Goal: Information Seeking & Learning: Check status

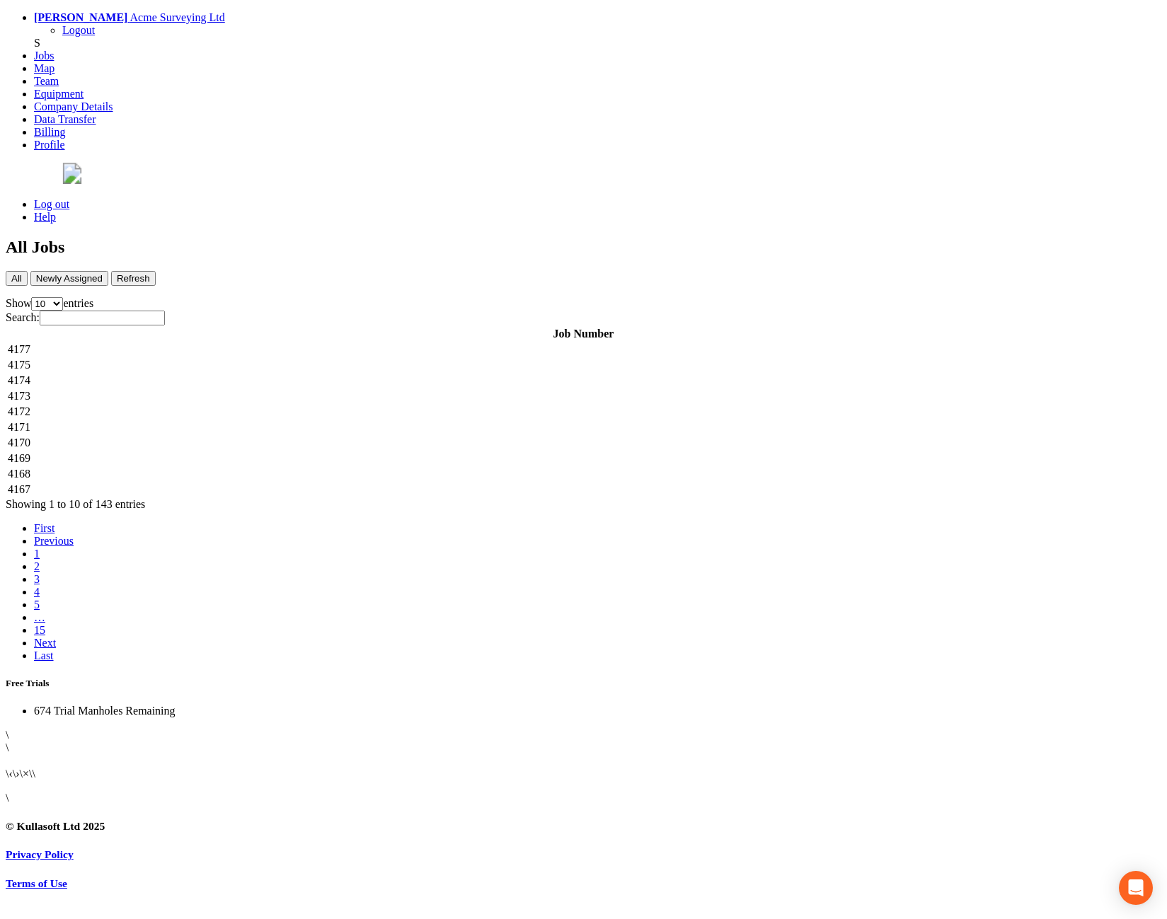
click at [297, 405] on td "4172" at bounding box center [583, 412] width 1153 height 14
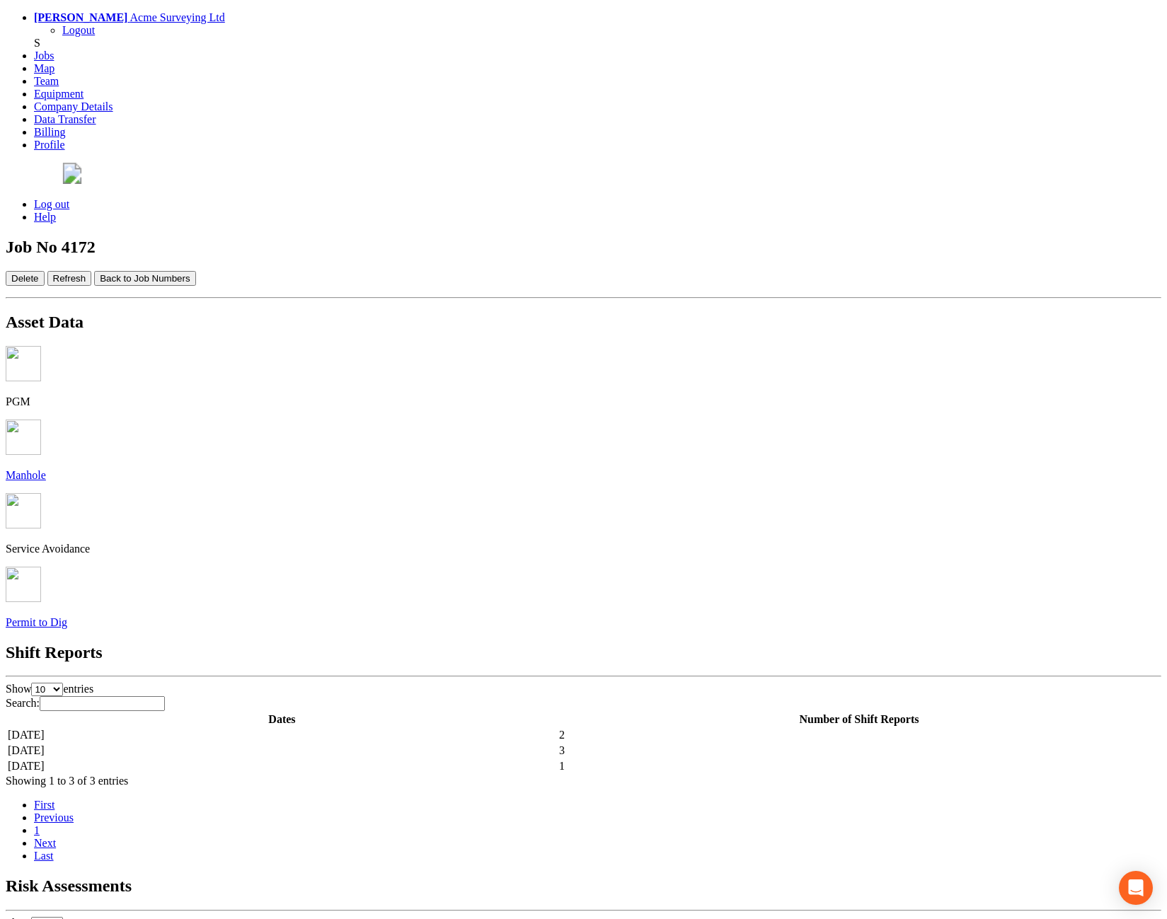
click at [195, 271] on button "Back to Job Numbers" at bounding box center [144, 278] width 101 height 15
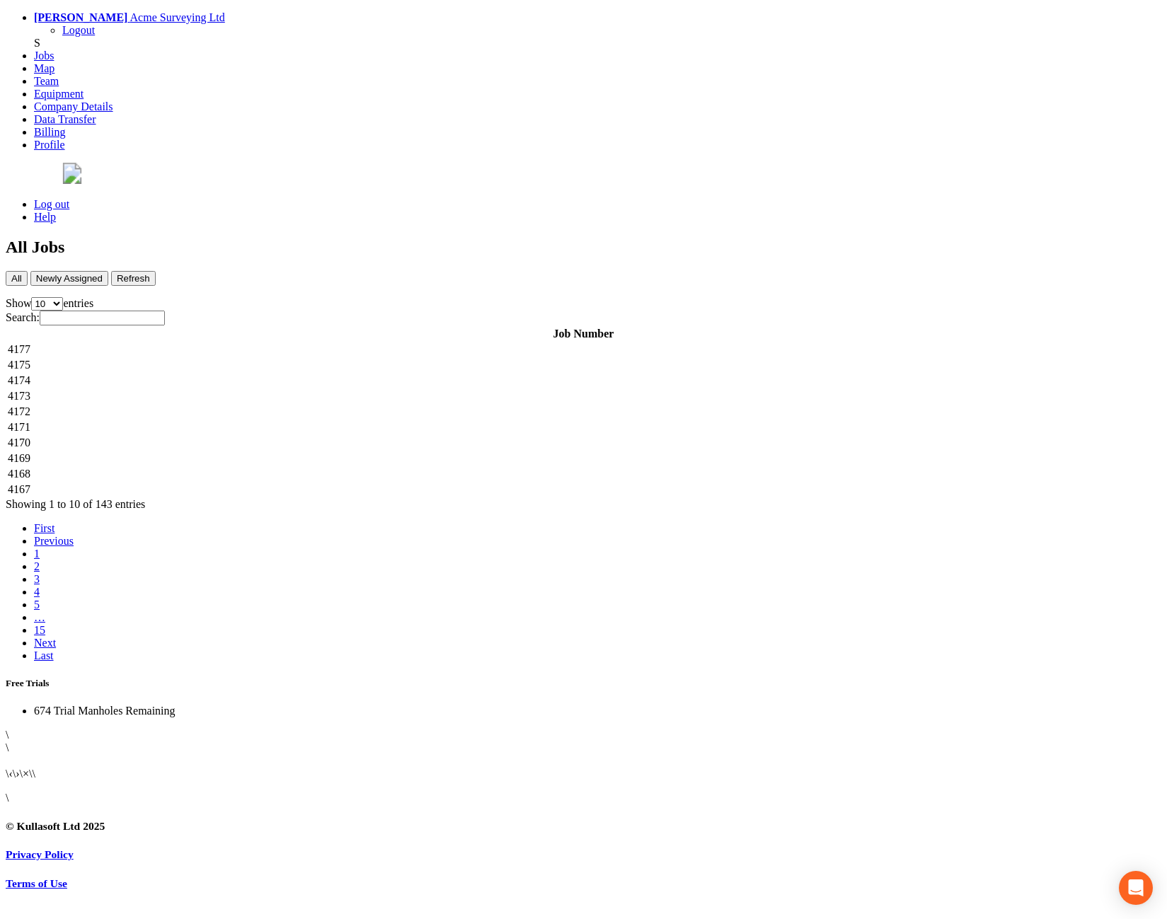
click at [306, 374] on td "4174" at bounding box center [583, 381] width 1153 height 14
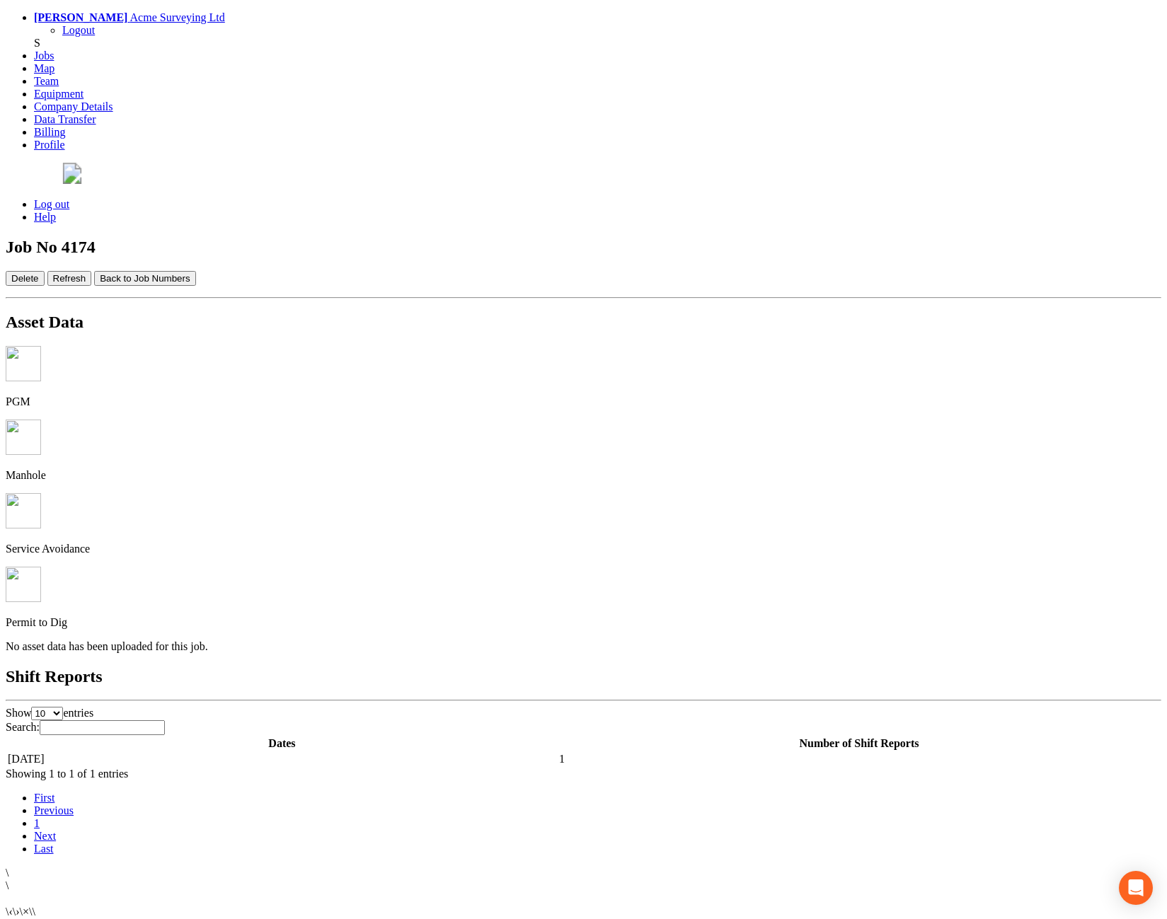
click at [195, 271] on button "Back to Job Numbers" at bounding box center [144, 278] width 101 height 15
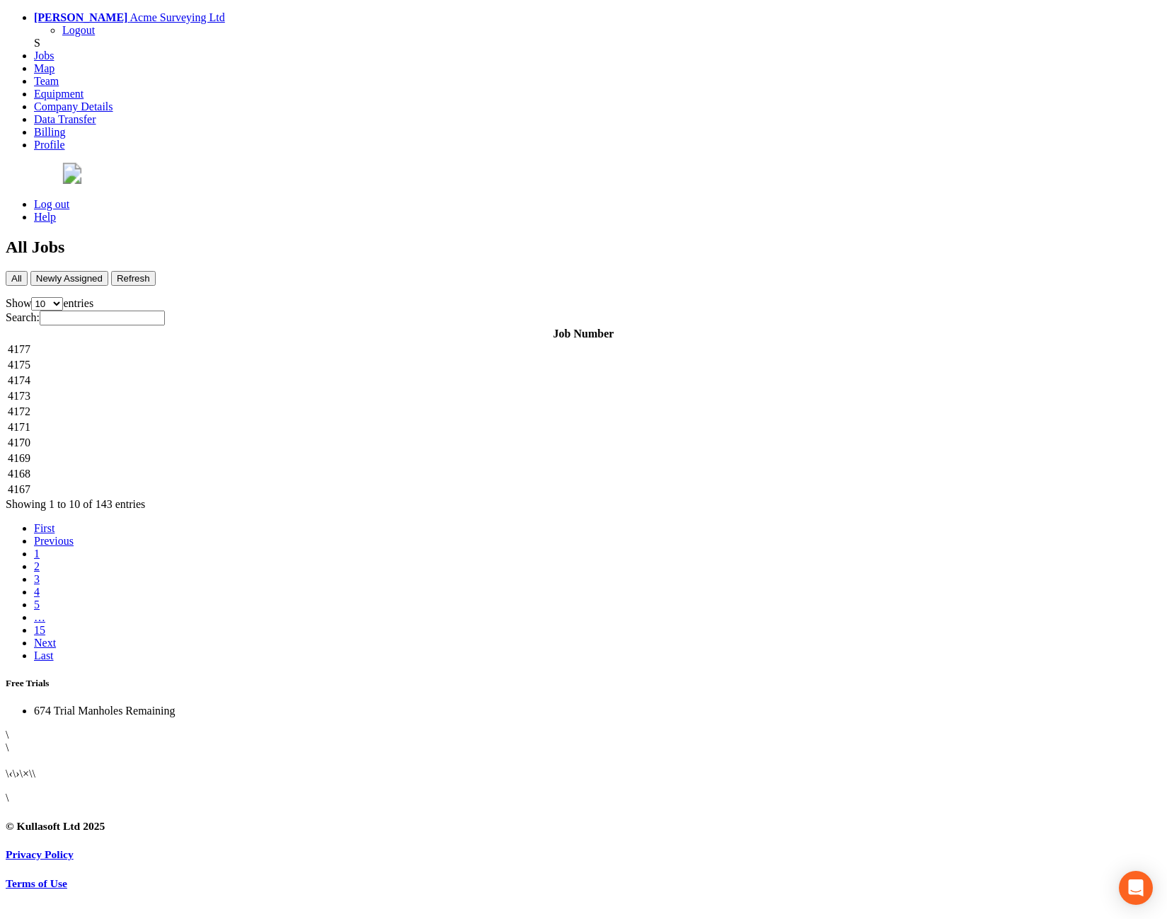
click at [294, 389] on td "4173" at bounding box center [583, 396] width 1153 height 14
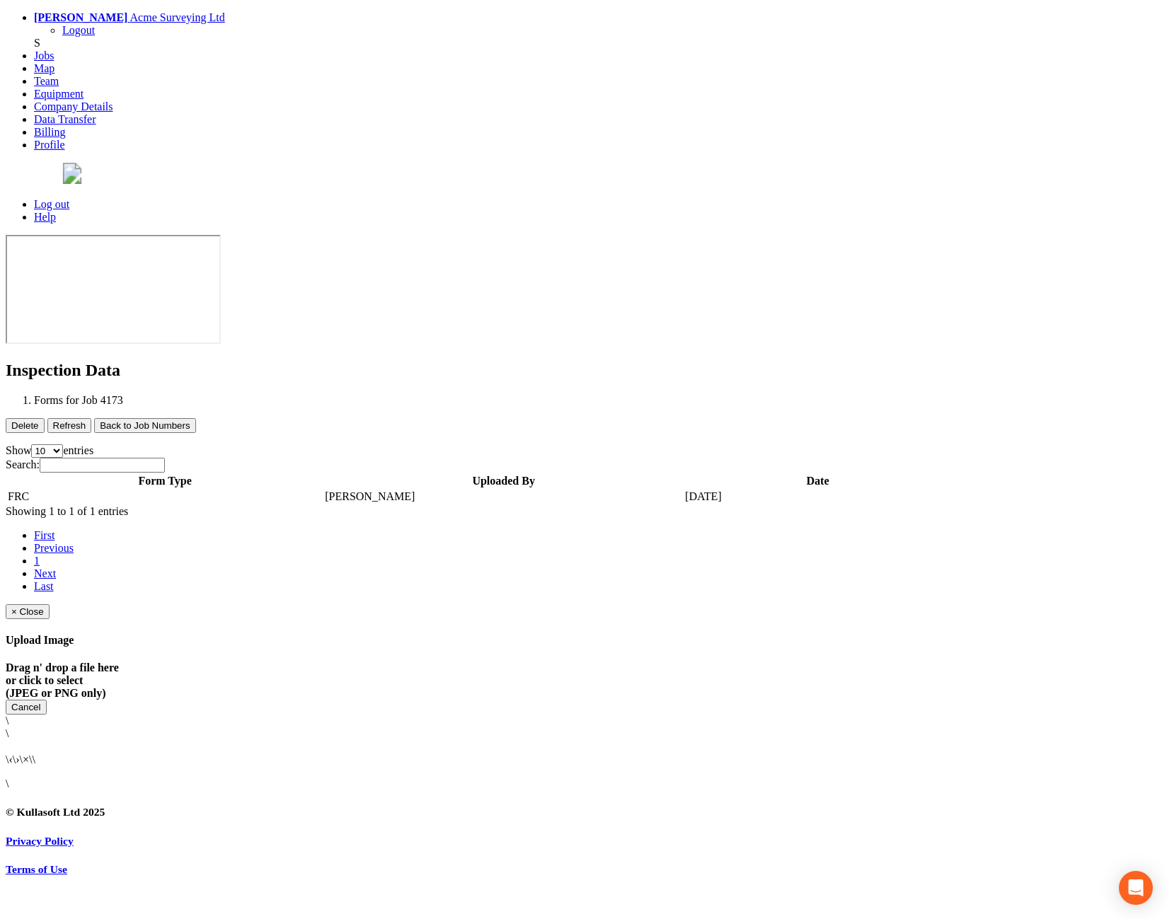
click at [195, 418] on button "Back to Job Numbers" at bounding box center [144, 425] width 101 height 15
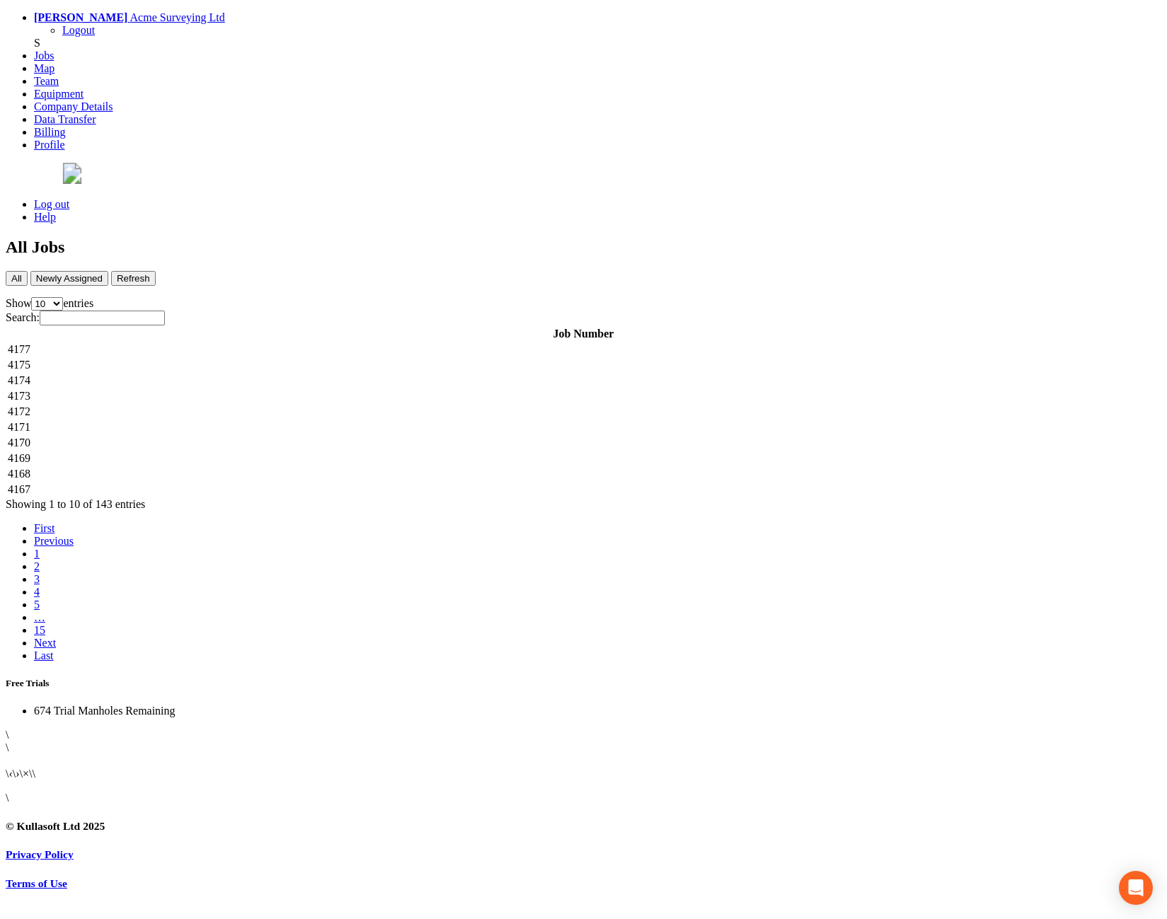
click at [285, 420] on td "4171" at bounding box center [583, 427] width 1153 height 14
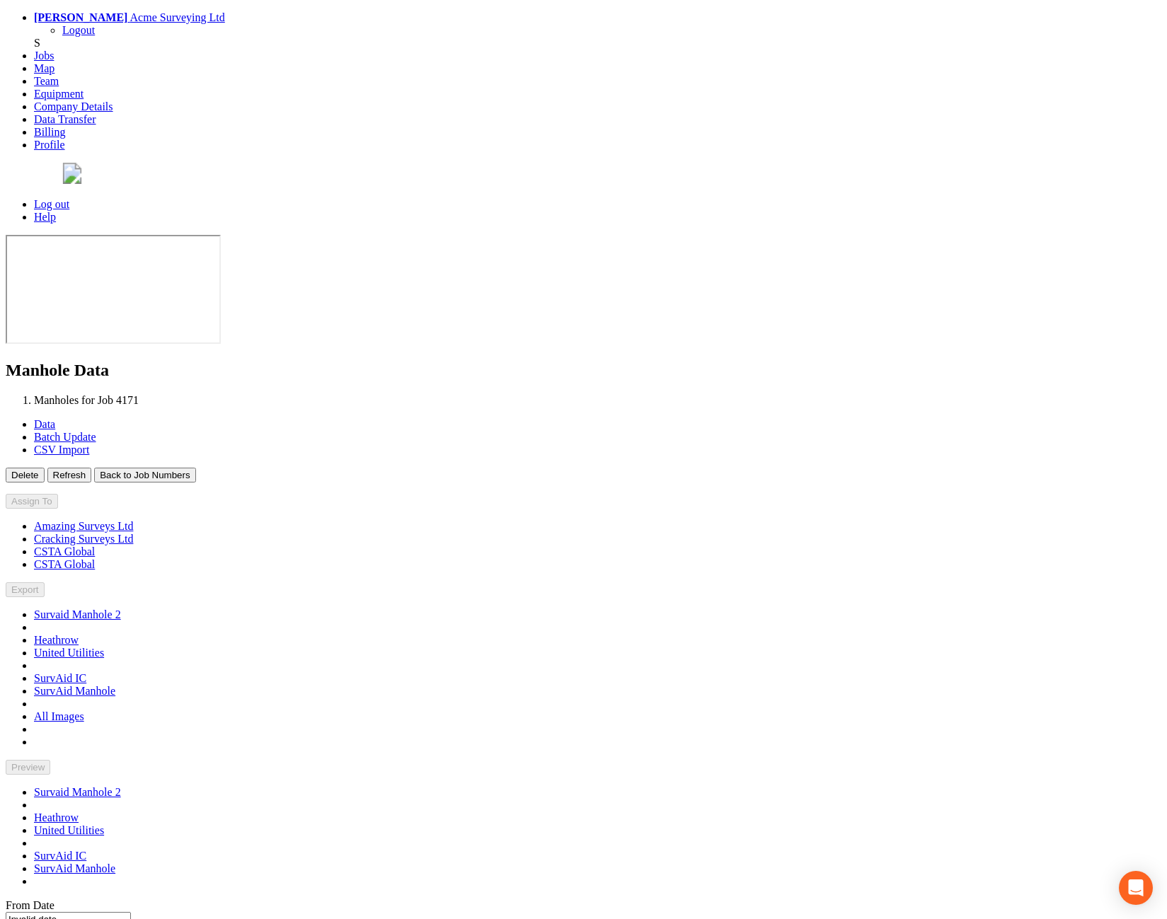
type input "[DATE]"
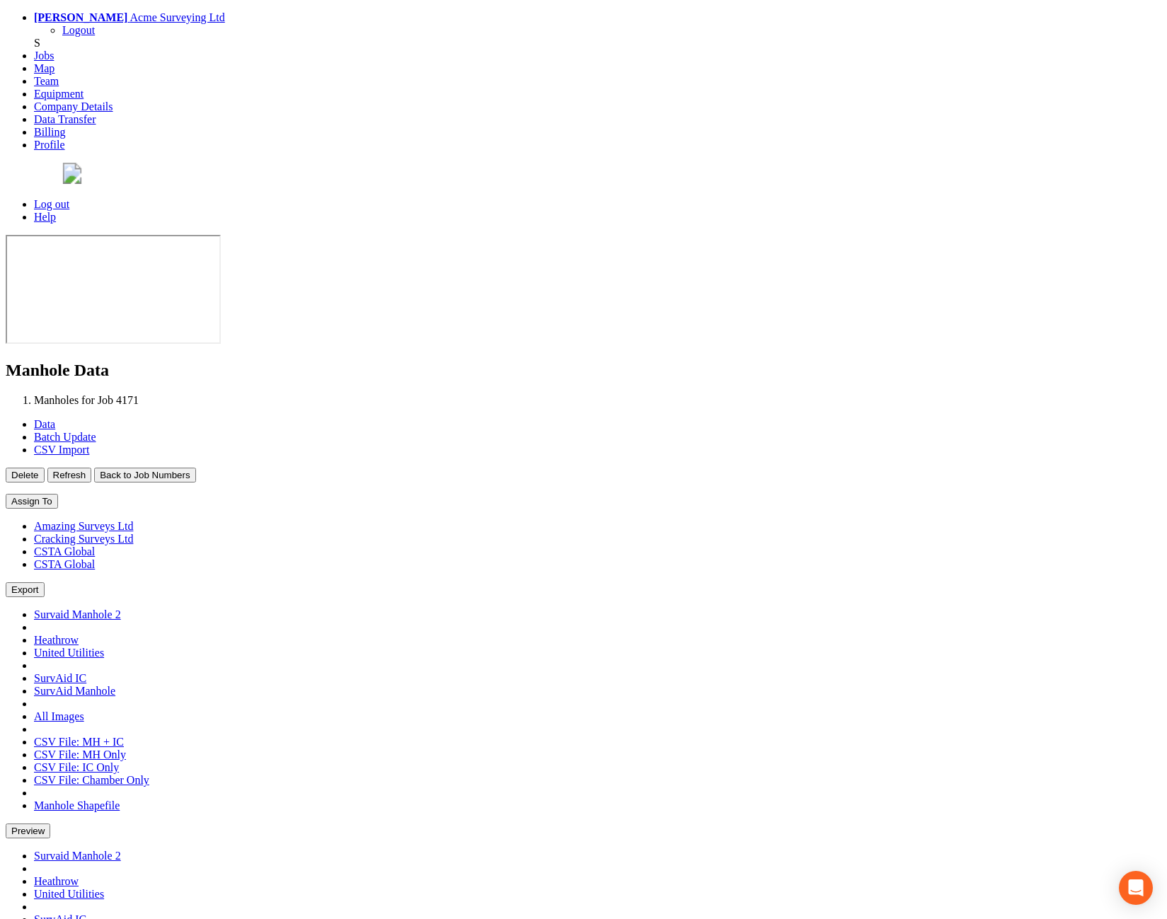
click at [45, 582] on button "Export" at bounding box center [25, 589] width 39 height 15
click at [50, 824] on button "Preview" at bounding box center [28, 831] width 45 height 15
click at [880, 494] on div "Assign To Amazing Surveys Ltd Cracking Surveys Ltd CSTA Global CSTA Global No C…" at bounding box center [584, 802] width 1156 height 616
